Goal: Information Seeking & Learning: Learn about a topic

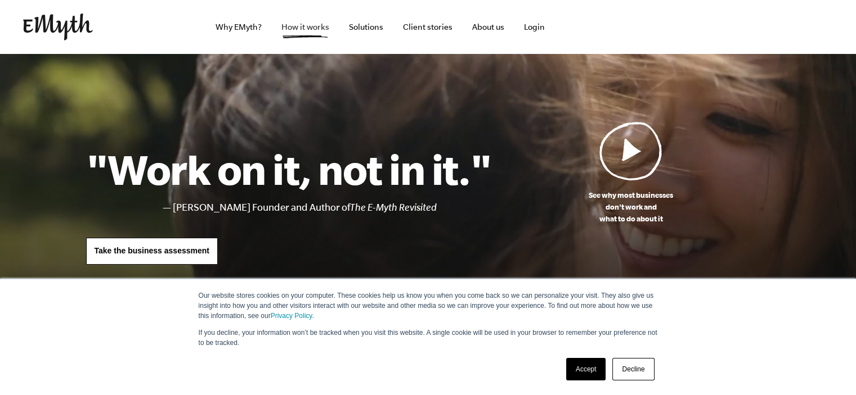
click at [300, 27] on link "How it works" at bounding box center [305, 27] width 66 height 54
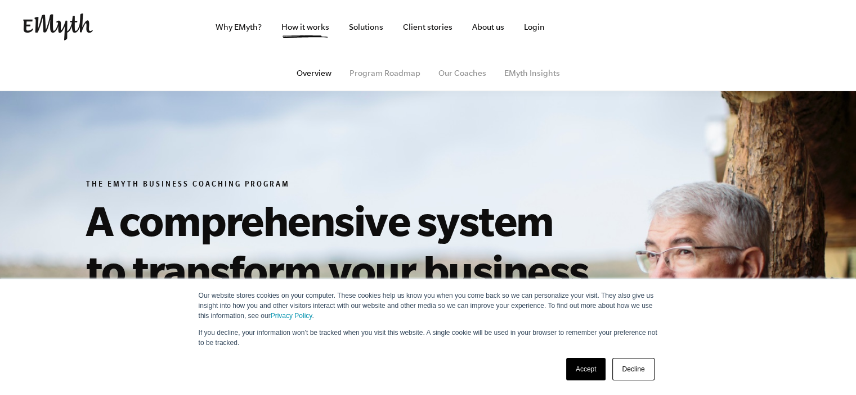
click at [579, 373] on link "Accept" at bounding box center [586, 369] width 40 height 22
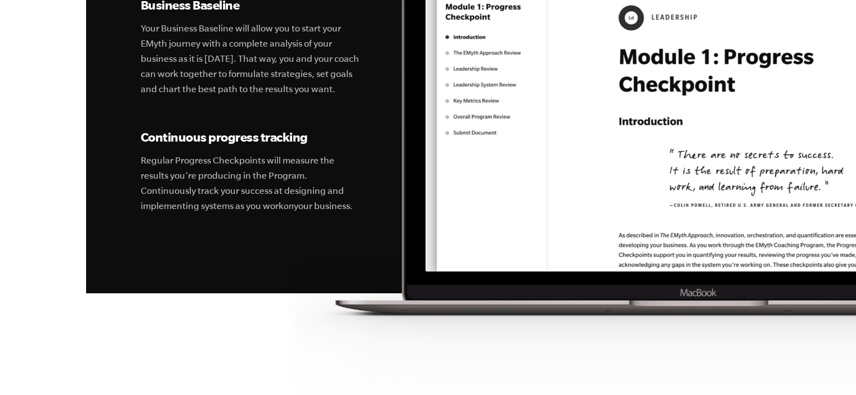
scroll to position [3881, 0]
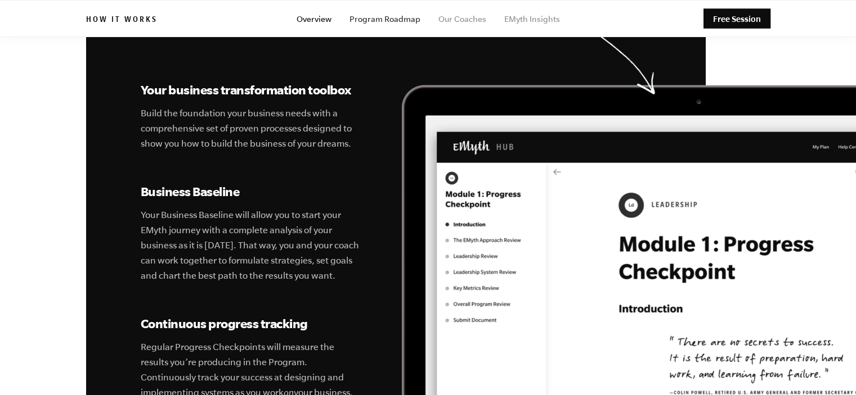
click at [402, 19] on link "Program Roadmap" at bounding box center [384, 19] width 71 height 9
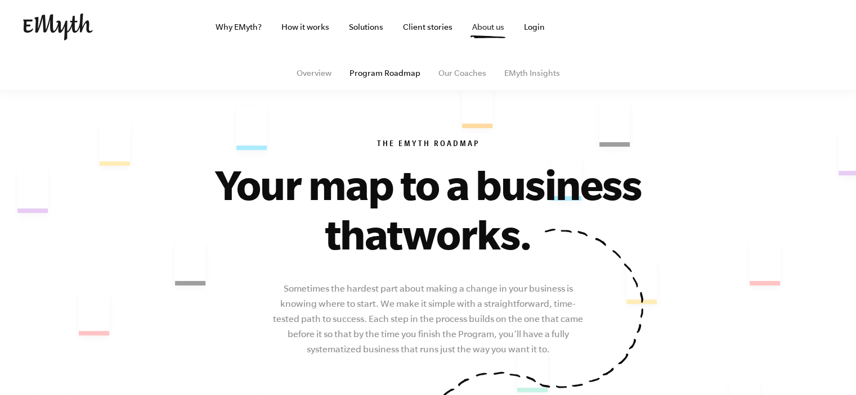
click at [485, 26] on link "About us" at bounding box center [488, 27] width 50 height 54
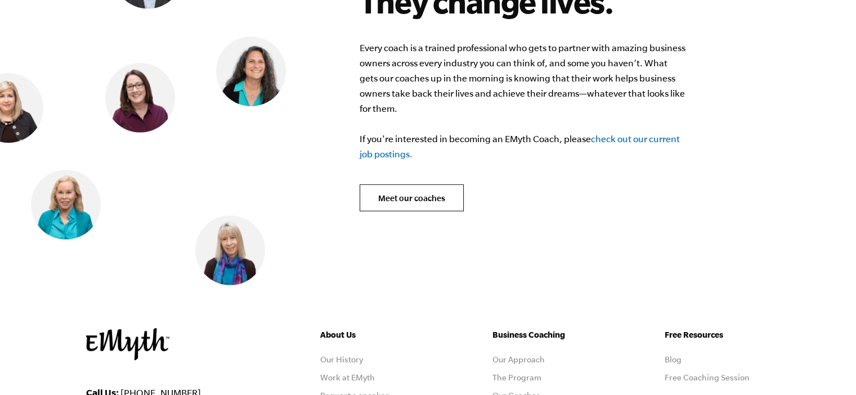
scroll to position [4694, 0]
